Goal: Task Accomplishment & Management: Use online tool/utility

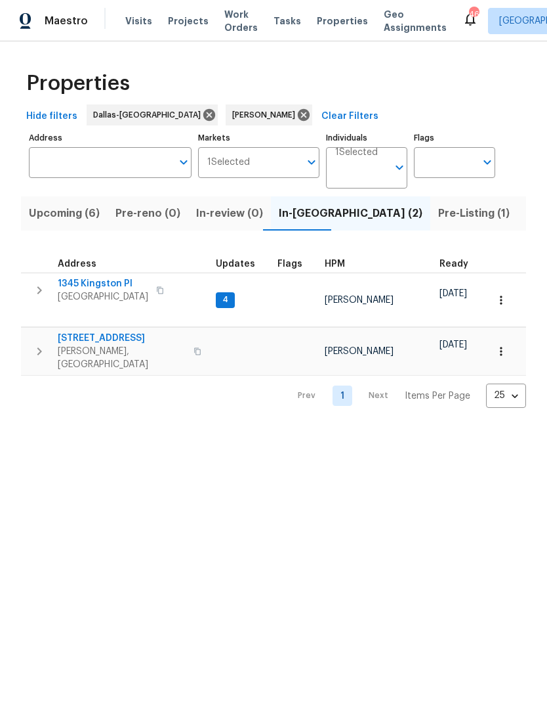
click at [163, 294] on icon "button" at bounding box center [160, 290] width 7 height 7
click at [107, 284] on span "1345 Kingston Pl" at bounding box center [103, 283] width 91 height 13
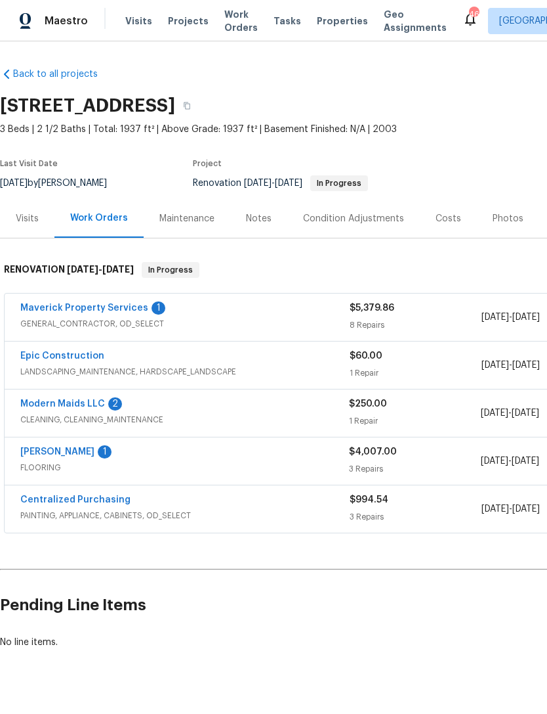
click at [272, 233] on div "Notes" at bounding box center [258, 218] width 57 height 39
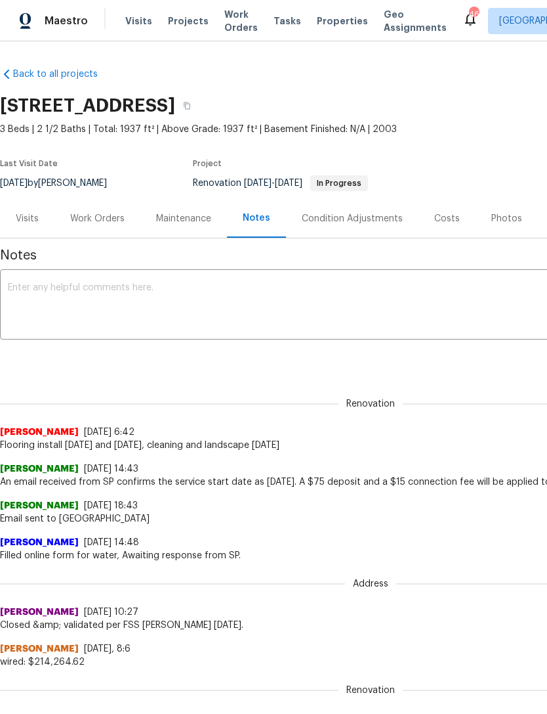
click at [188, 298] on textarea at bounding box center [371, 306] width 726 height 46
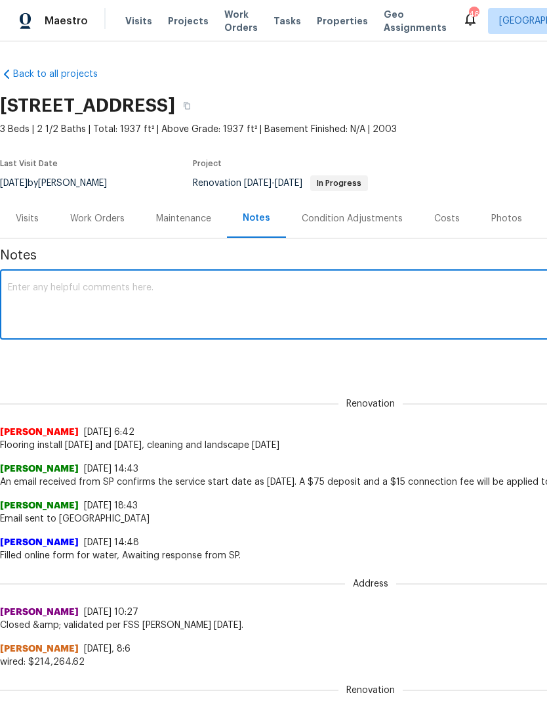
click at [87, 294] on textarea at bounding box center [371, 306] width 726 height 46
click at [49, 283] on textarea at bounding box center [371, 306] width 726 height 46
click at [48, 291] on textarea at bounding box center [371, 306] width 726 height 46
paste textarea "https://opendoor.atlassian.net/servicedesk/customer/portal/80/UTL-77363?created…"
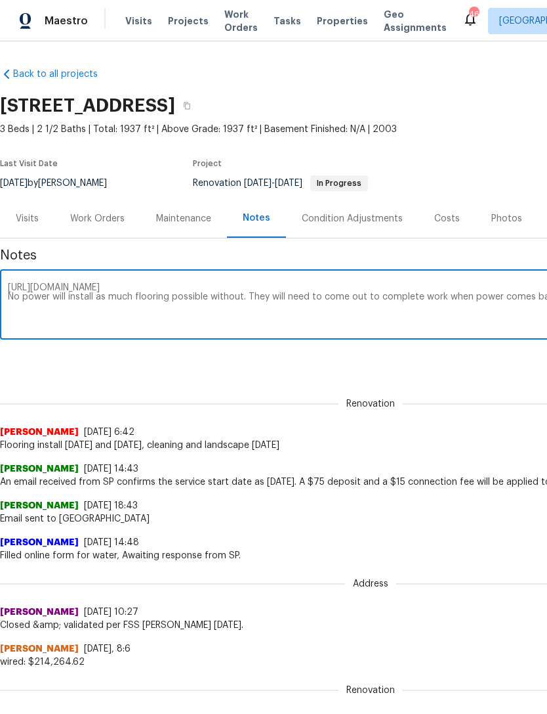
scroll to position [0, 194]
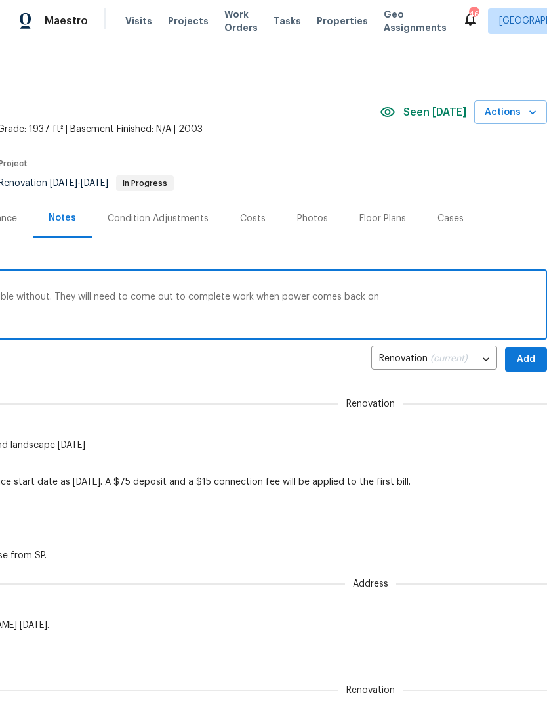
type textarea "https://opendoor.atlassian.net/servicedesk/customer/portal/80/UTL-77363?created…"
click at [532, 357] on span "Add" at bounding box center [526, 359] width 21 height 16
